Goal: Information Seeking & Learning: Learn about a topic

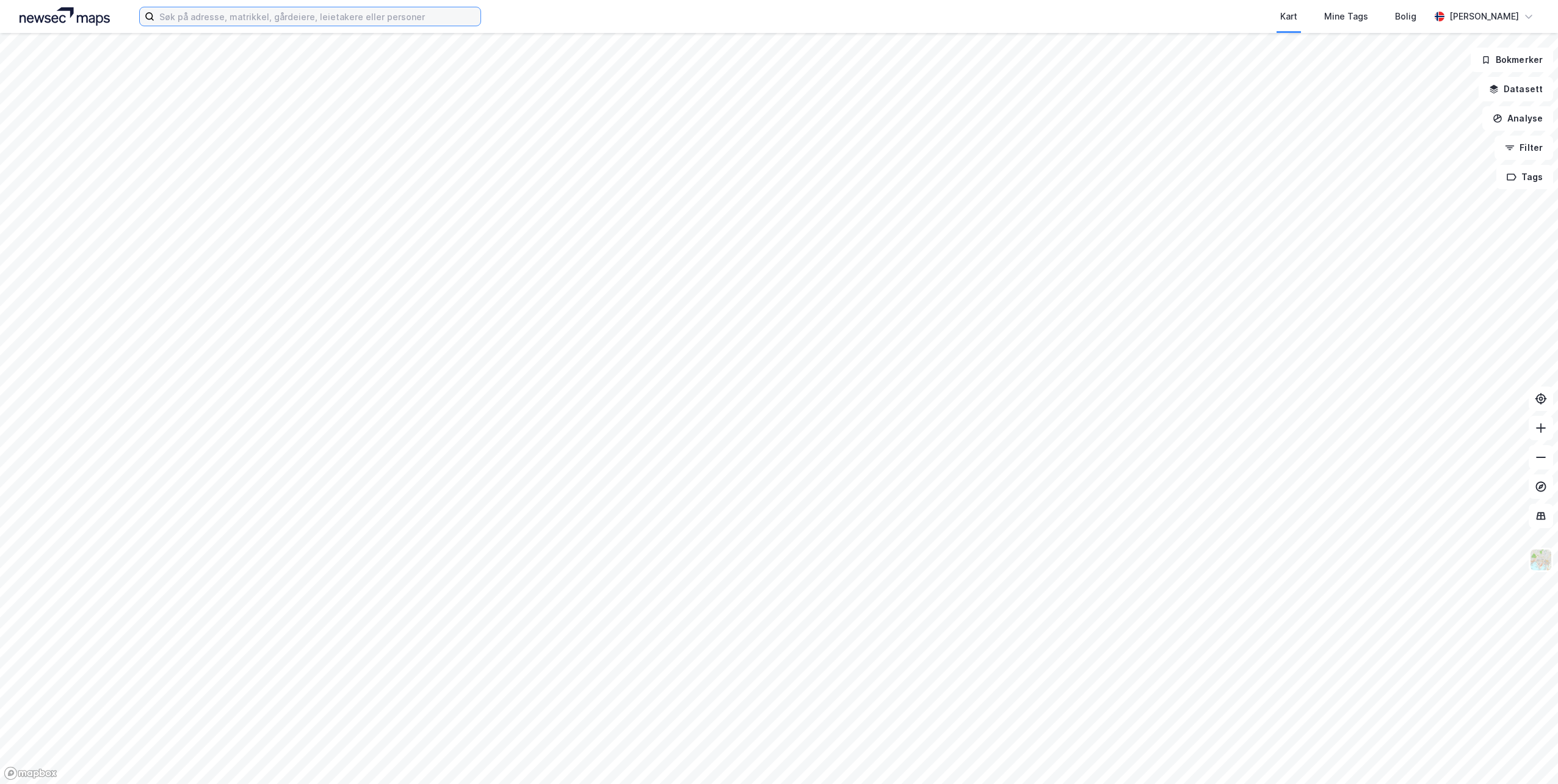
click at [245, 19] on input at bounding box center [317, 16] width 326 height 18
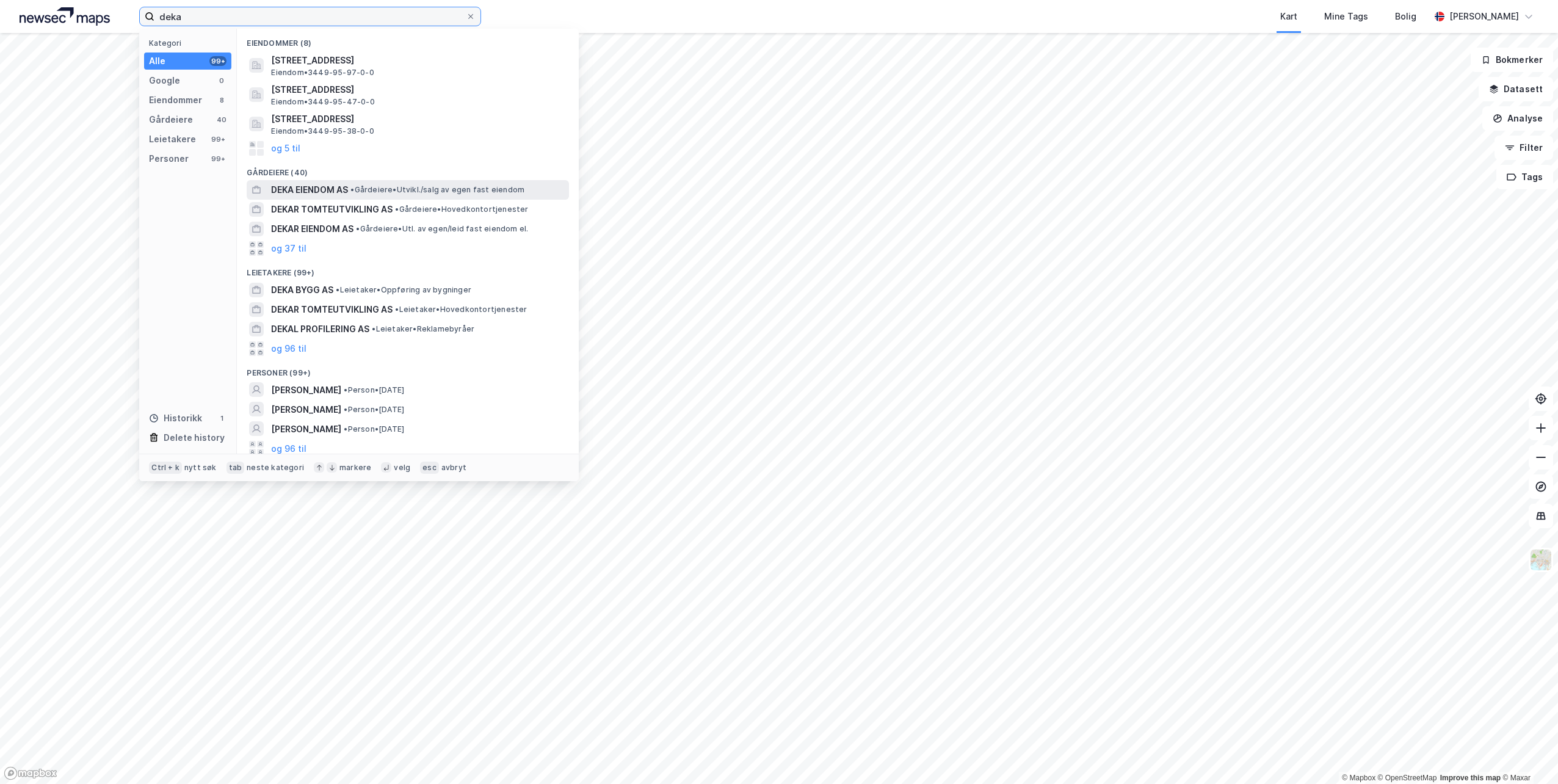
type input "deka"
click at [340, 192] on span "DEKA EIENDOM AS" at bounding box center [309, 190] width 77 height 15
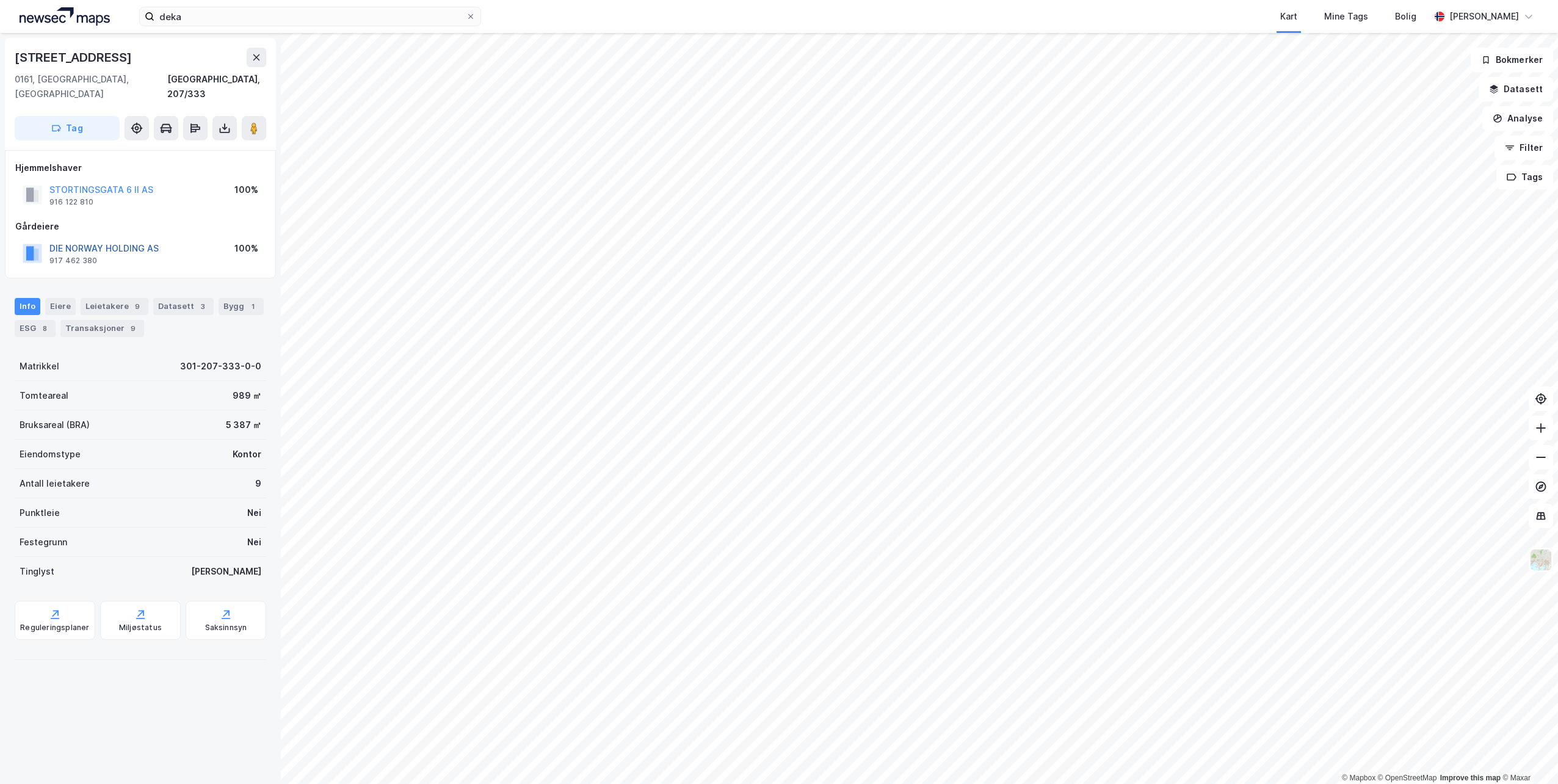
click at [0, 0] on button "DIE NORWAY HOLDING AS" at bounding box center [0, 0] width 0 height 0
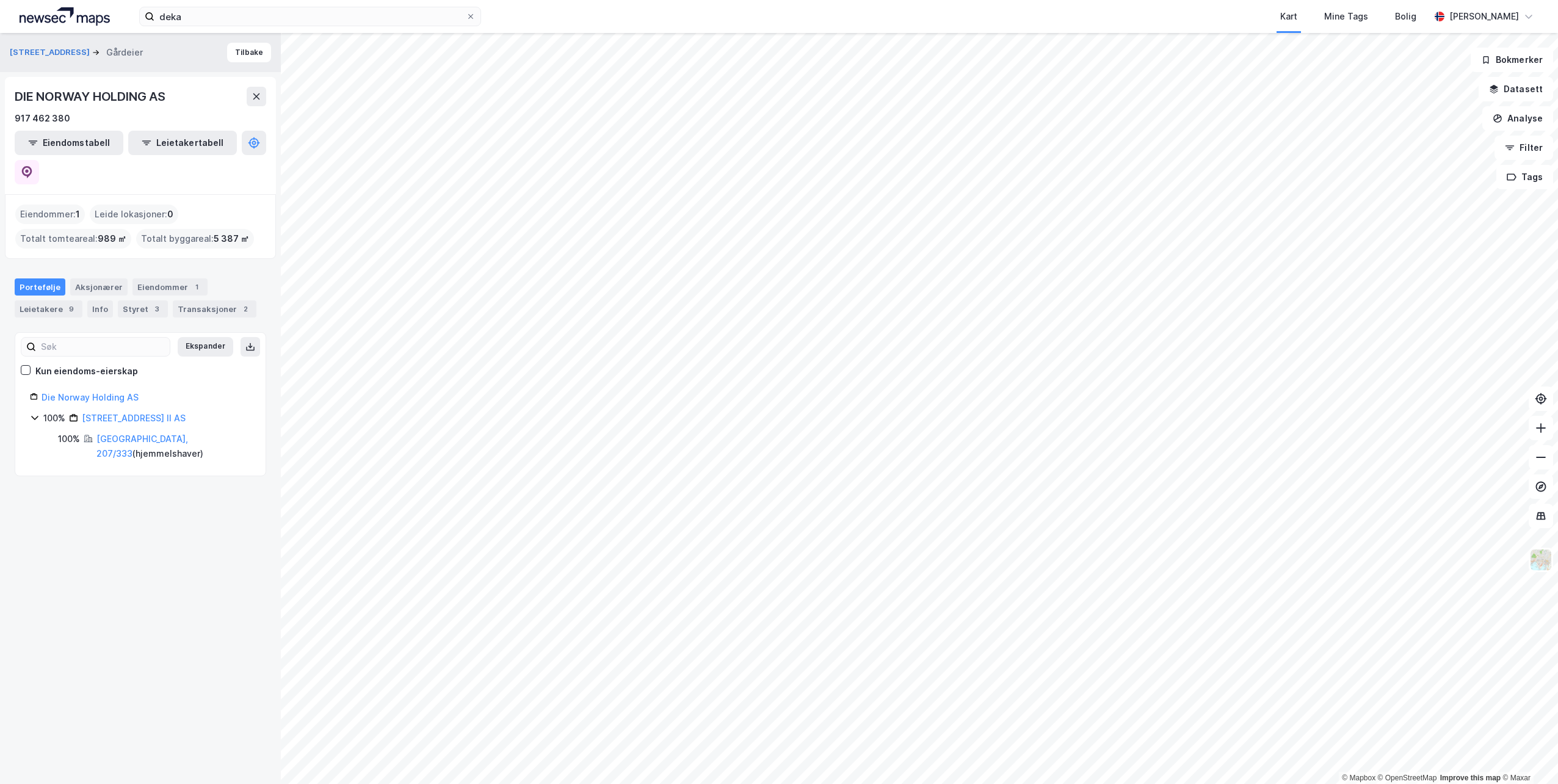
click at [95, 390] on div "Die Norway Holding AS" at bounding box center [146, 397] width 210 height 15
